Goal: Transaction & Acquisition: Purchase product/service

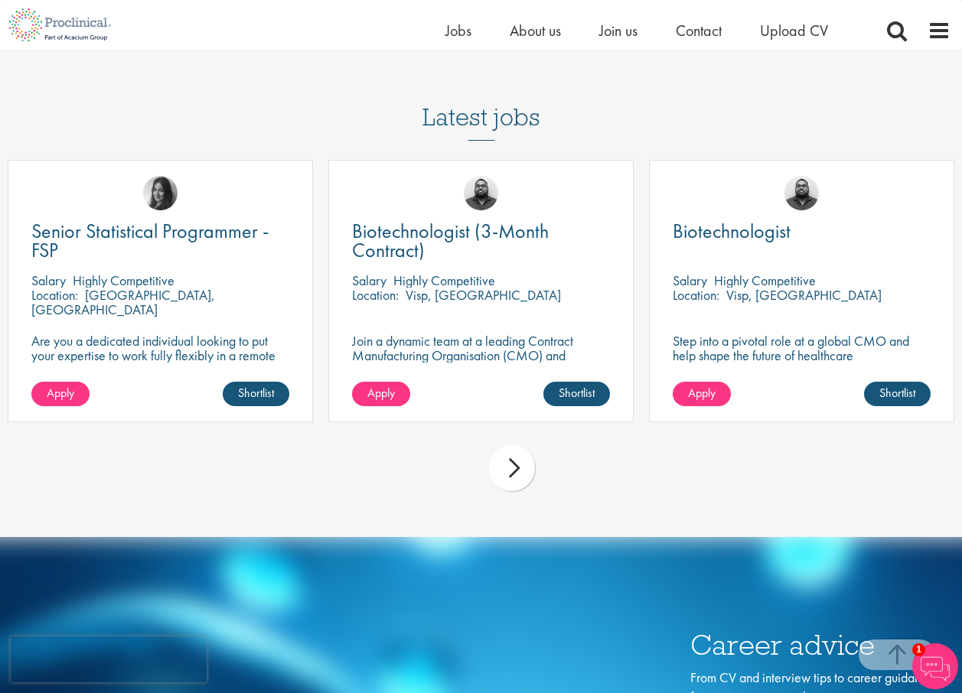
scroll to position [3749, 0]
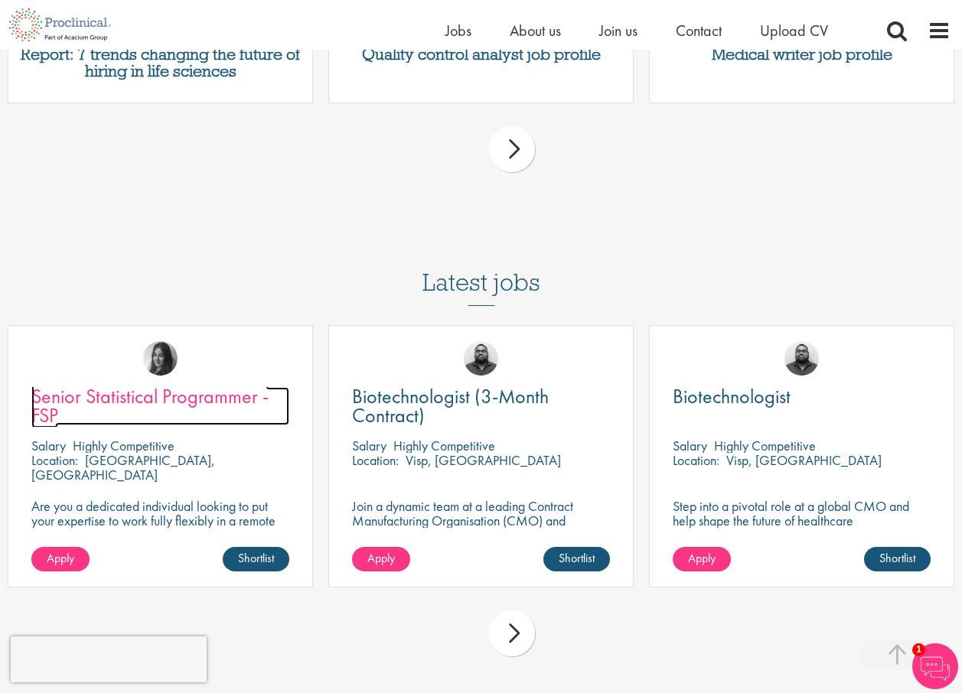
click at [113, 383] on span "Senior Statistical Programmer - FSP" at bounding box center [149, 405] width 237 height 45
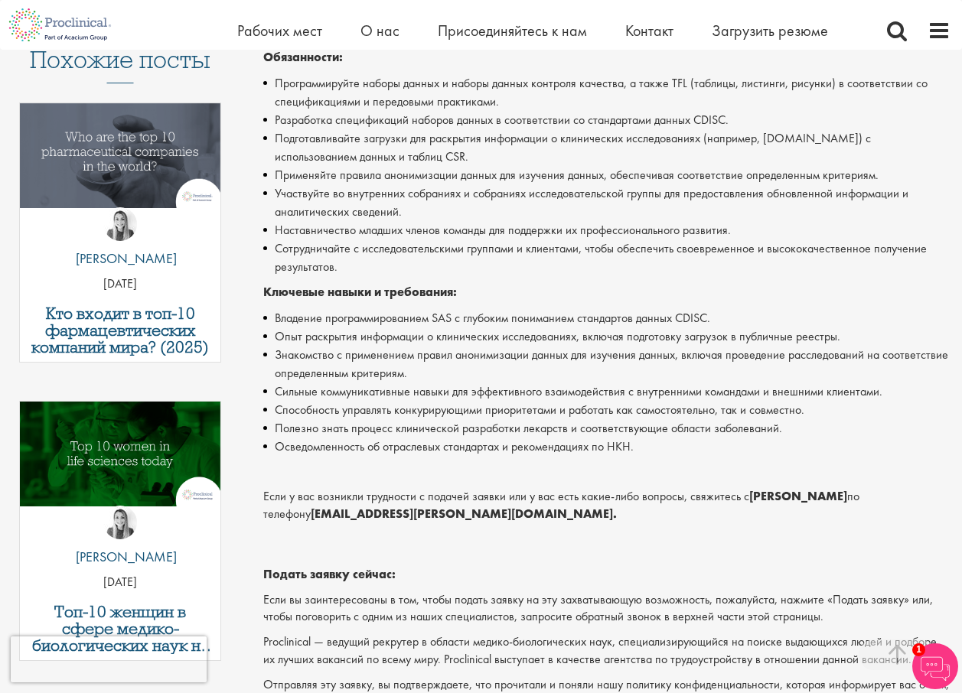
scroll to position [459, 0]
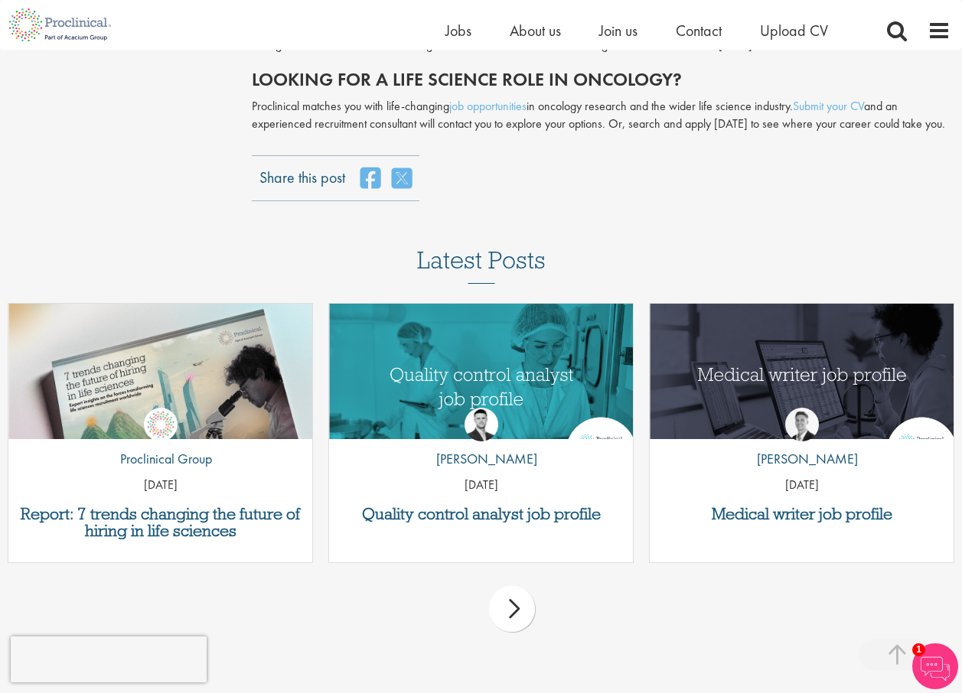
scroll to position [3290, 0]
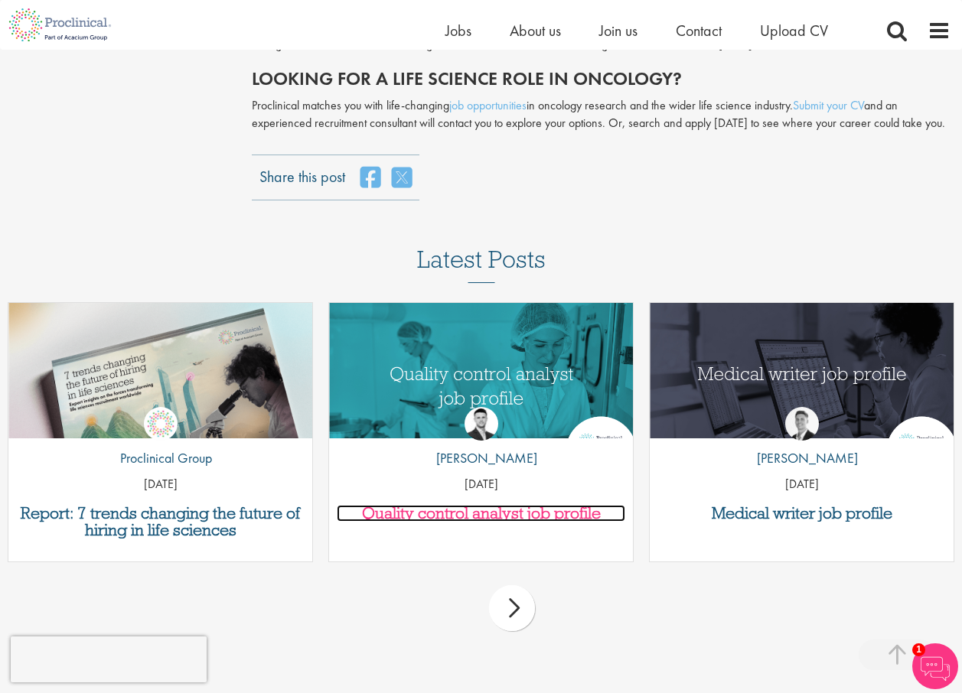
click at [418, 505] on h3 "Quality control analyst job profile" at bounding box center [481, 513] width 289 height 17
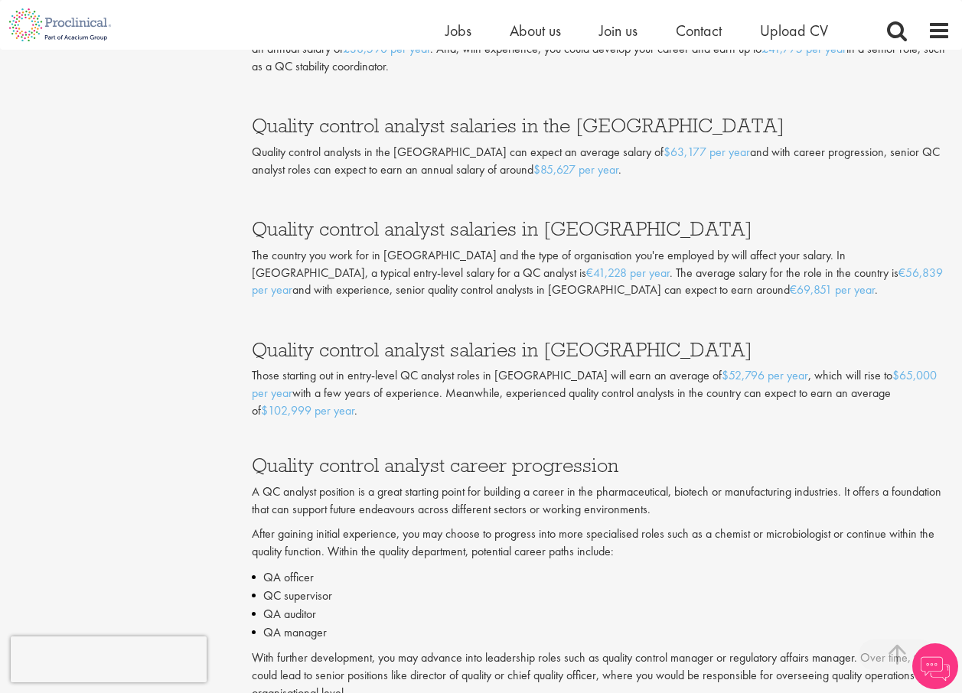
scroll to position [2832, 0]
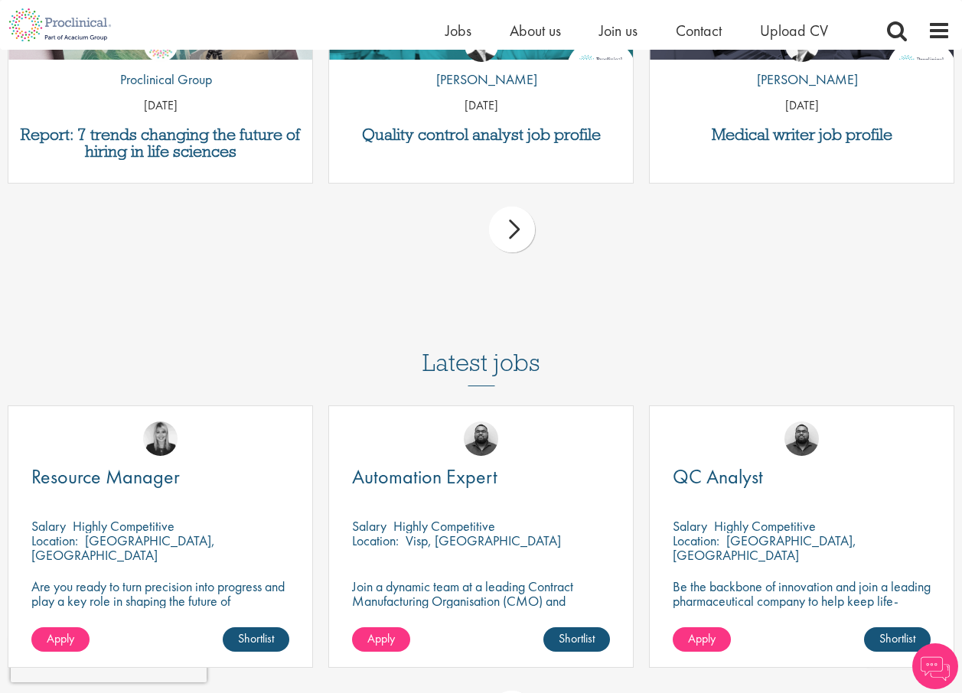
scroll to position [3673, 0]
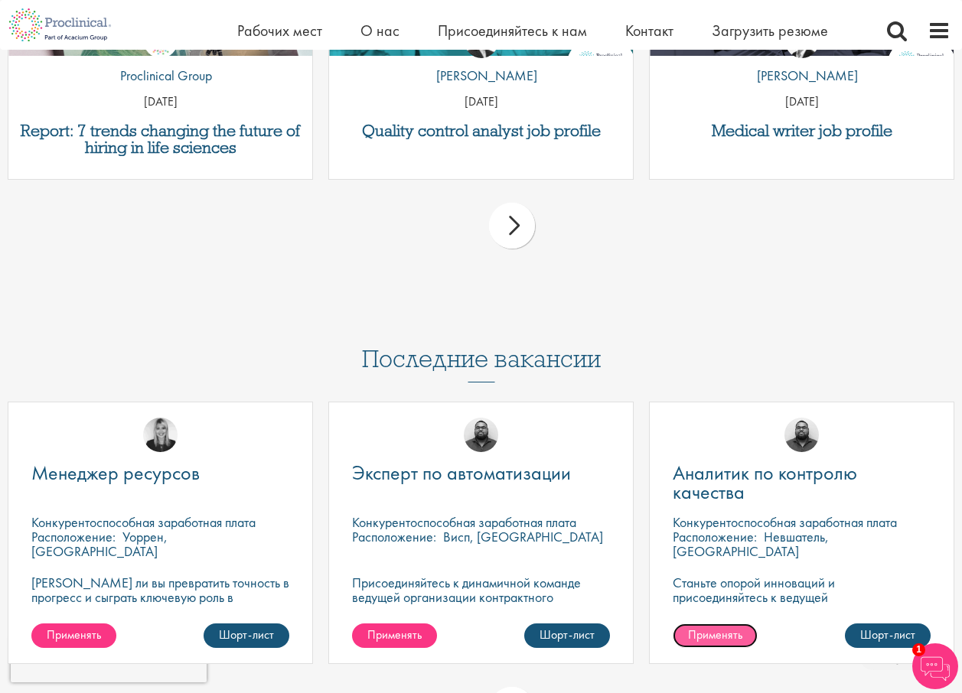
click at [723, 627] on span "Применять" at bounding box center [715, 635] width 54 height 16
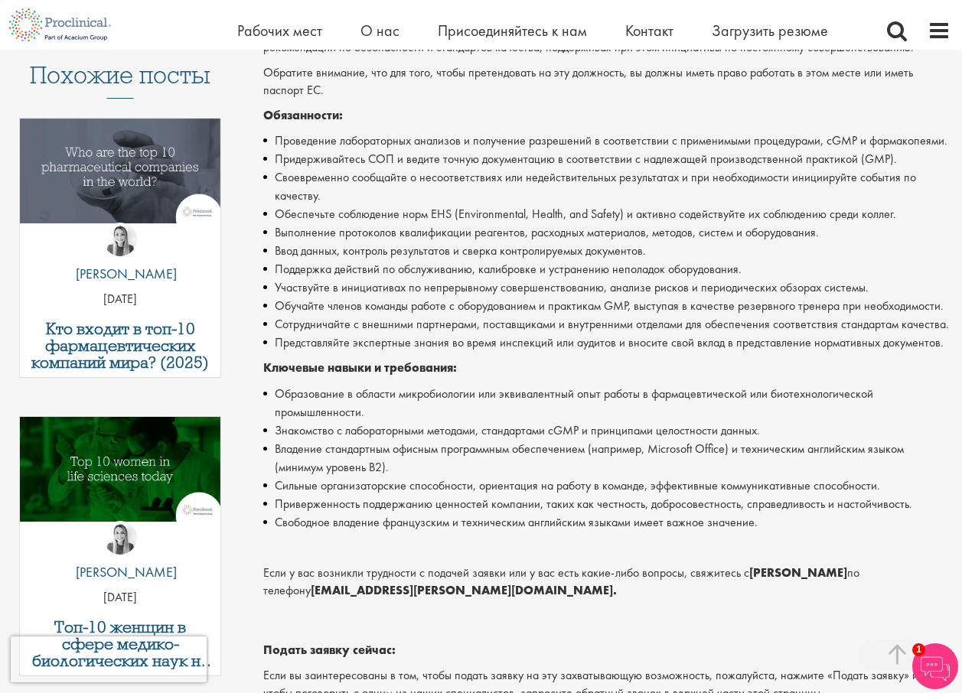
scroll to position [437, 0]
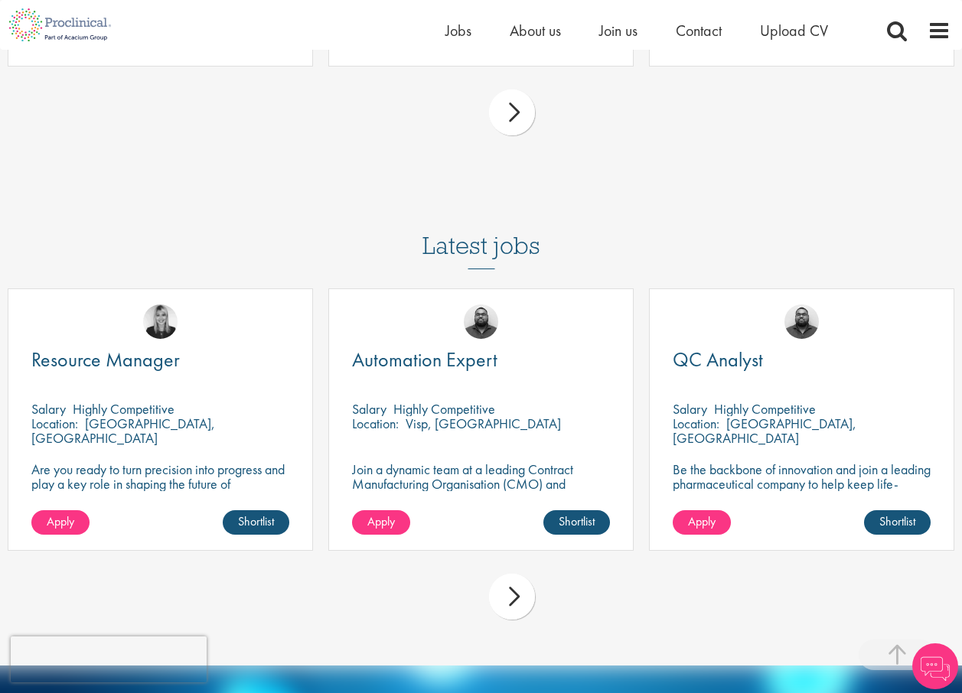
scroll to position [3749, 0]
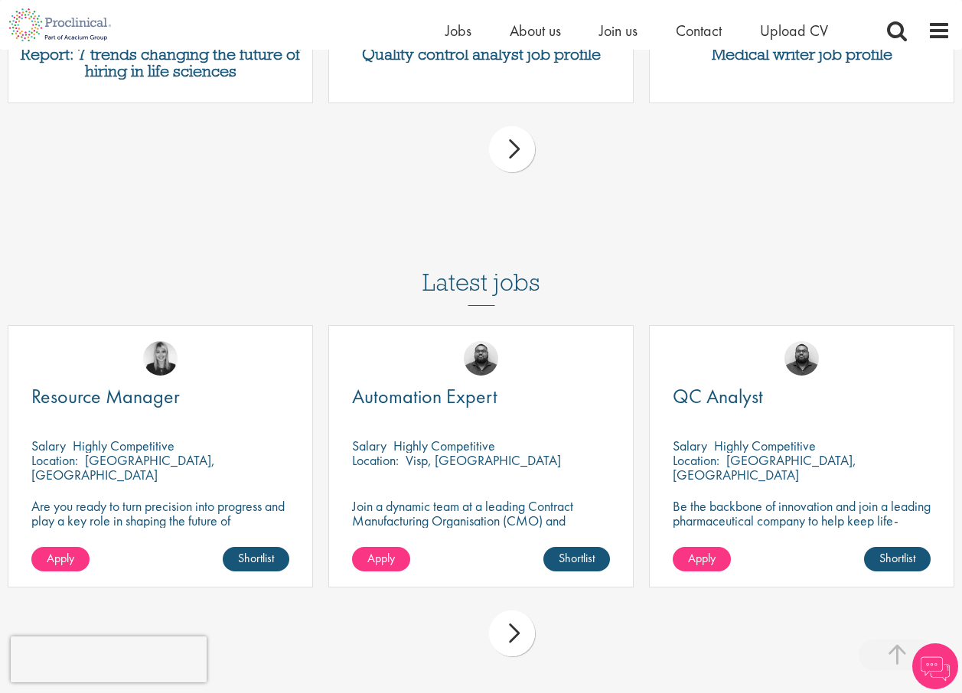
click at [513, 611] on div "next" at bounding box center [512, 634] width 46 height 46
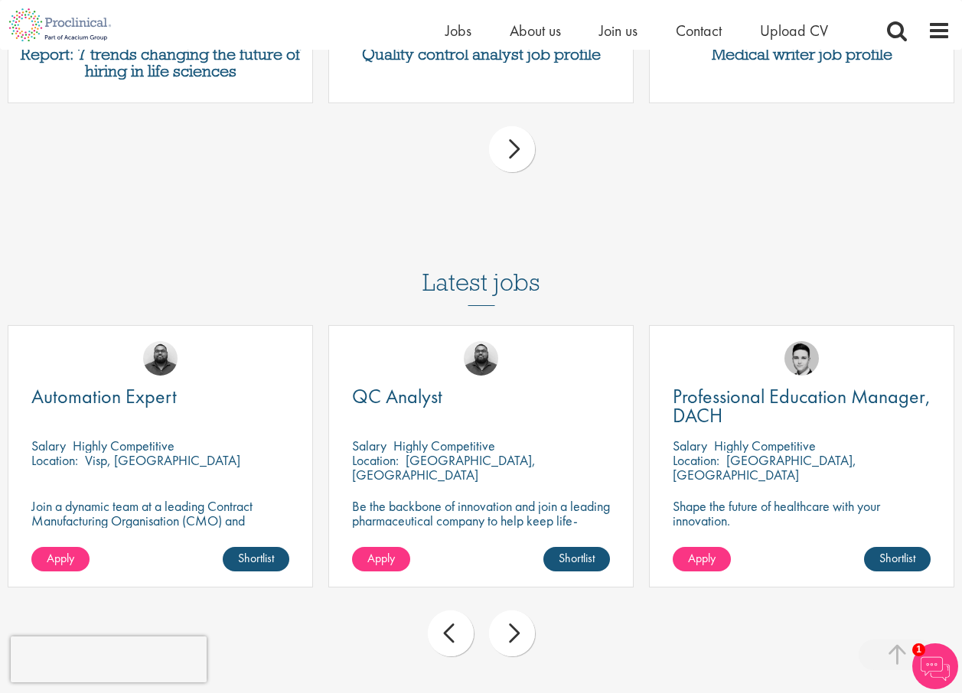
click at [513, 611] on div "next" at bounding box center [512, 634] width 46 height 46
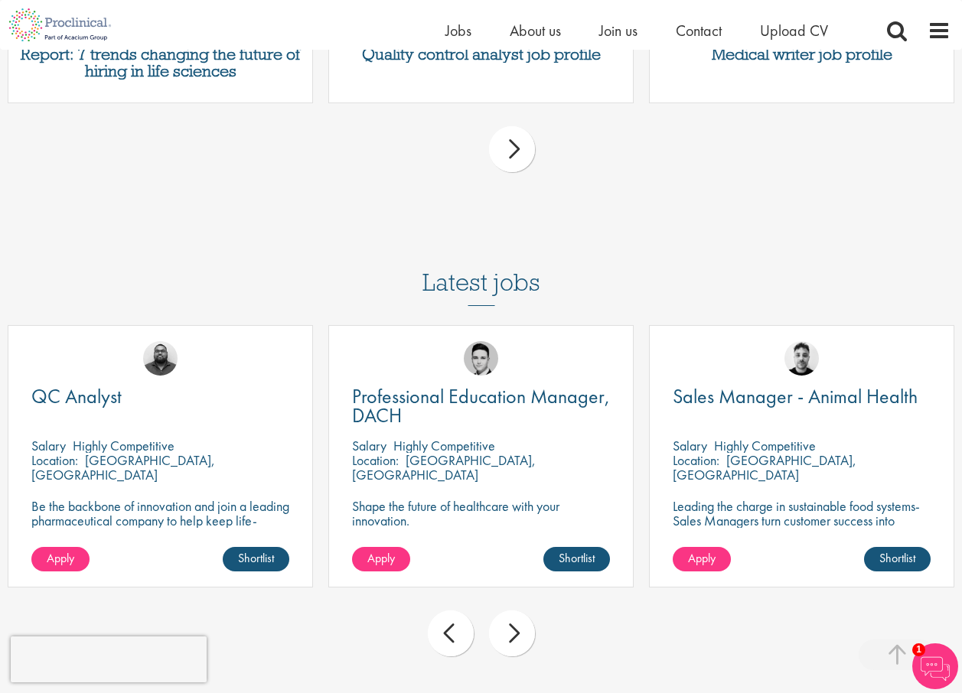
click at [513, 611] on div "next" at bounding box center [512, 634] width 46 height 46
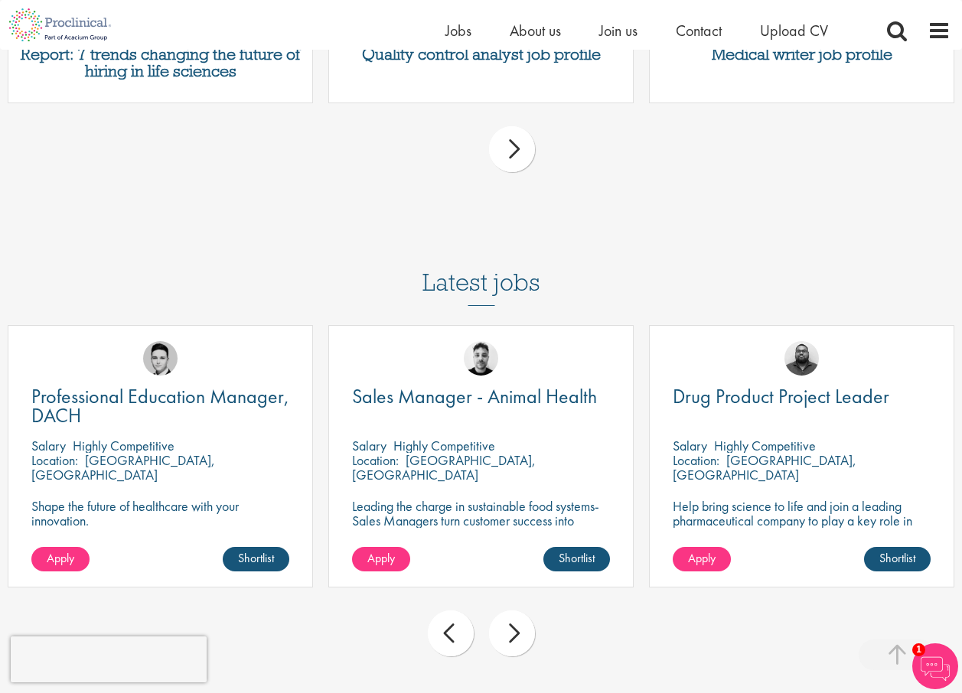
click at [513, 611] on div "next" at bounding box center [512, 634] width 46 height 46
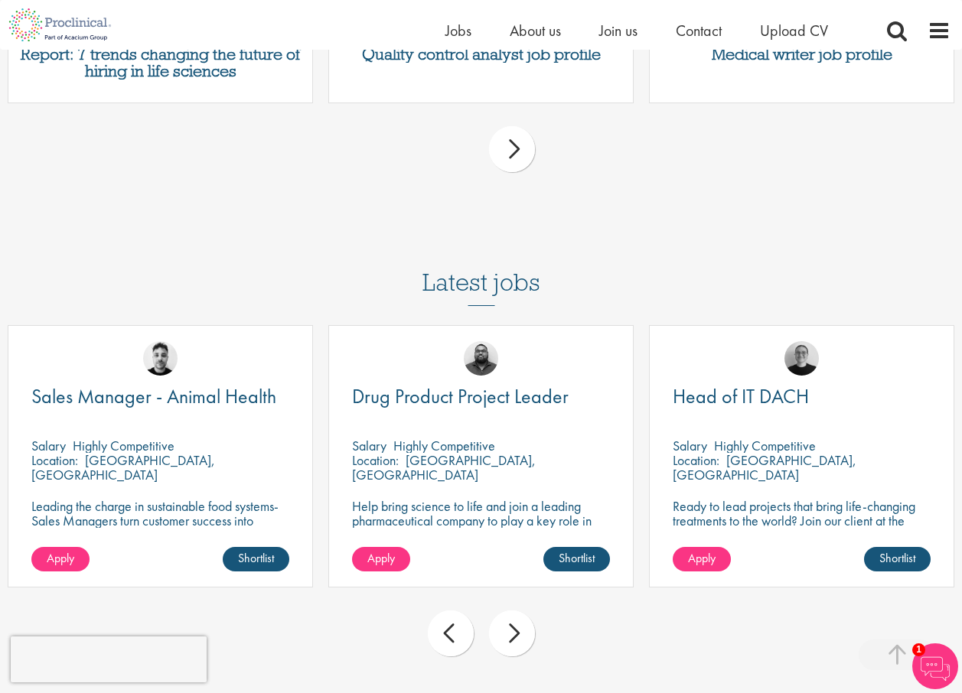
click at [513, 611] on div "next" at bounding box center [512, 634] width 46 height 46
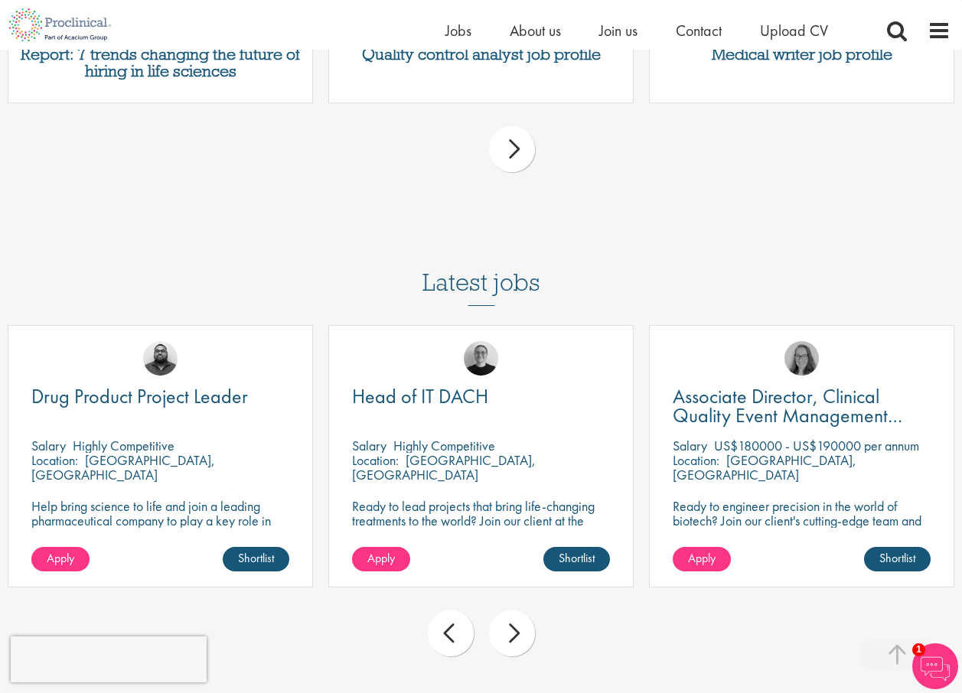
click at [513, 611] on div "next" at bounding box center [512, 634] width 46 height 46
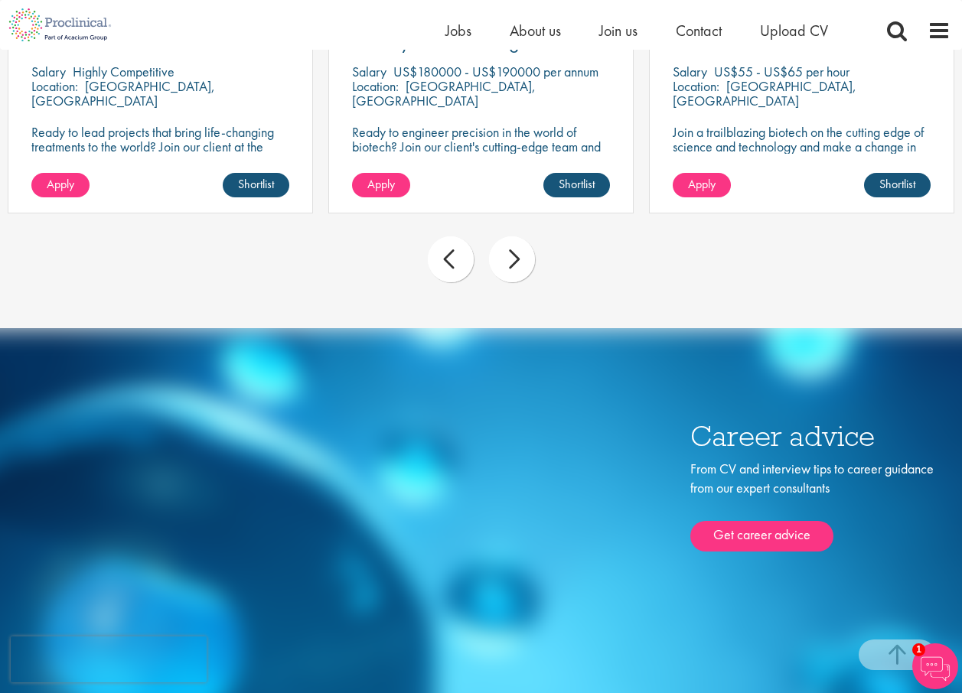
scroll to position [3673, 0]
